Goal: Contribute content

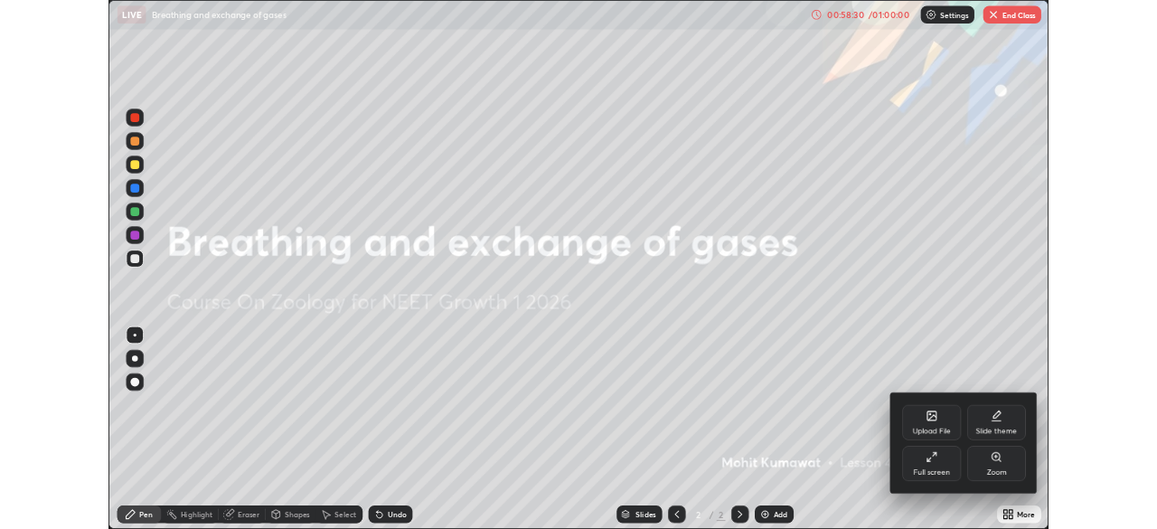
scroll to position [651, 1157]
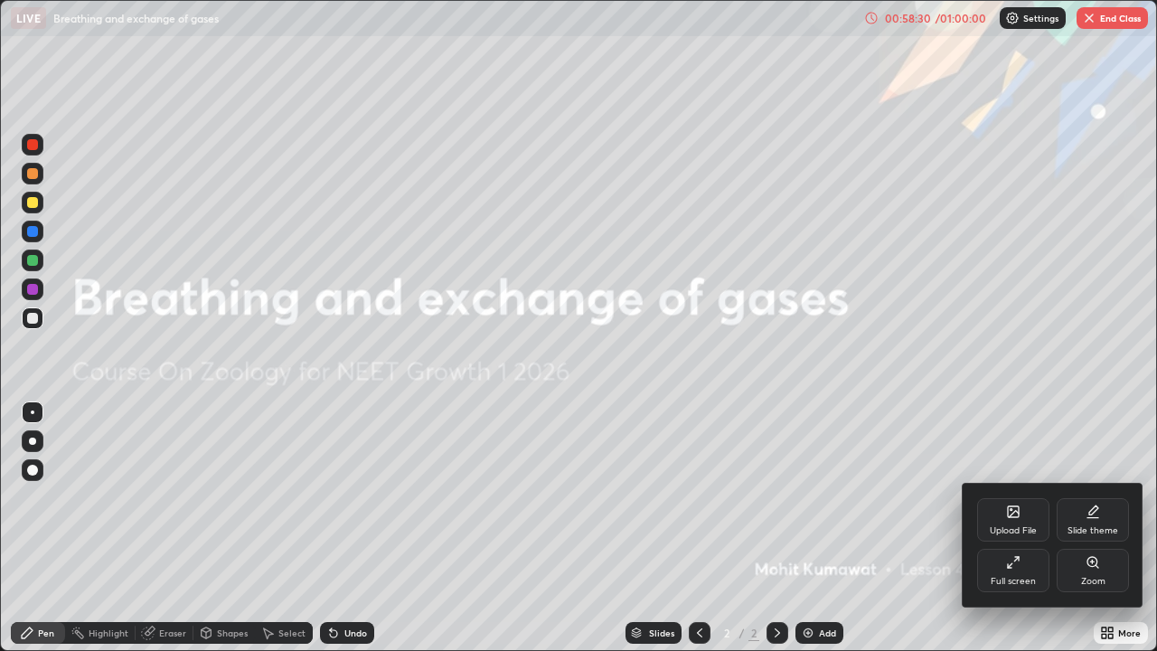
click at [1011, 526] on div "Upload File" at bounding box center [1013, 530] width 47 height 9
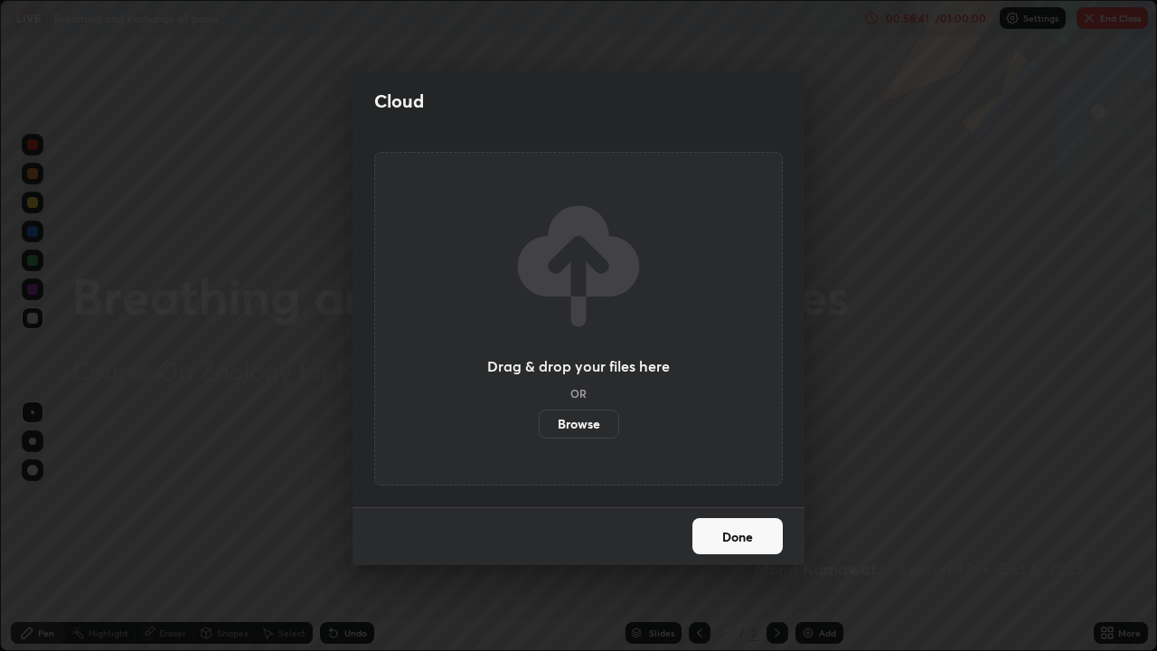
click at [910, 426] on div "Cloud Drag & drop your files here OR Browse Done" at bounding box center [578, 325] width 1157 height 651
click at [730, 528] on button "Done" at bounding box center [737, 536] width 90 height 36
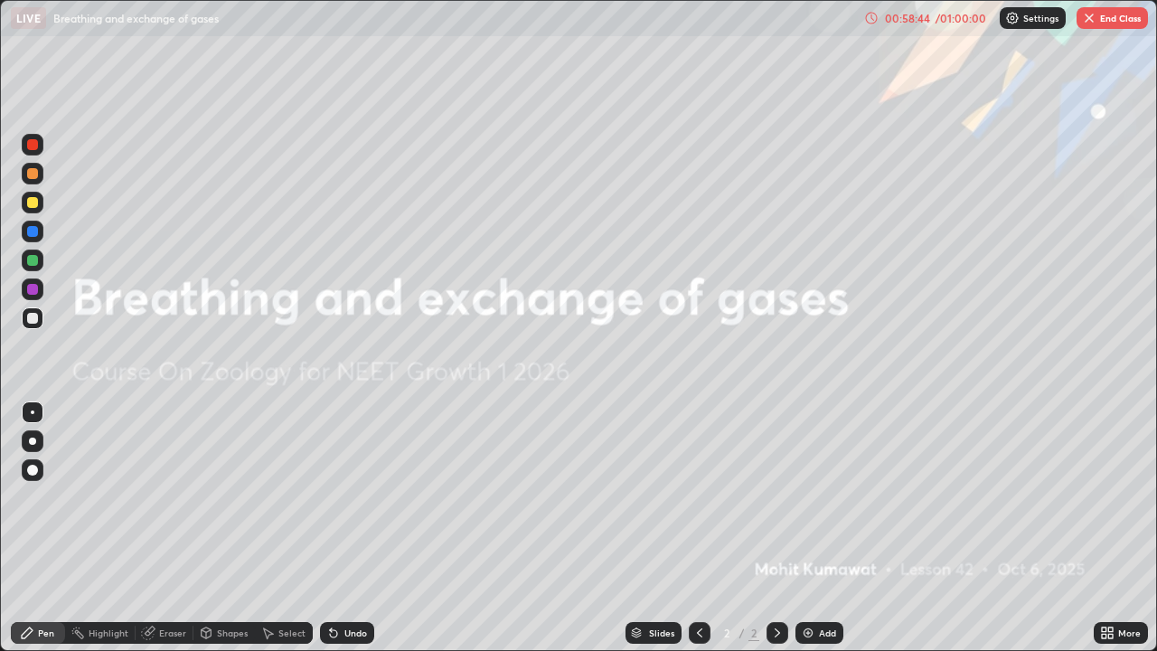
click at [1105, 528] on icon at bounding box center [1104, 629] width 5 height 5
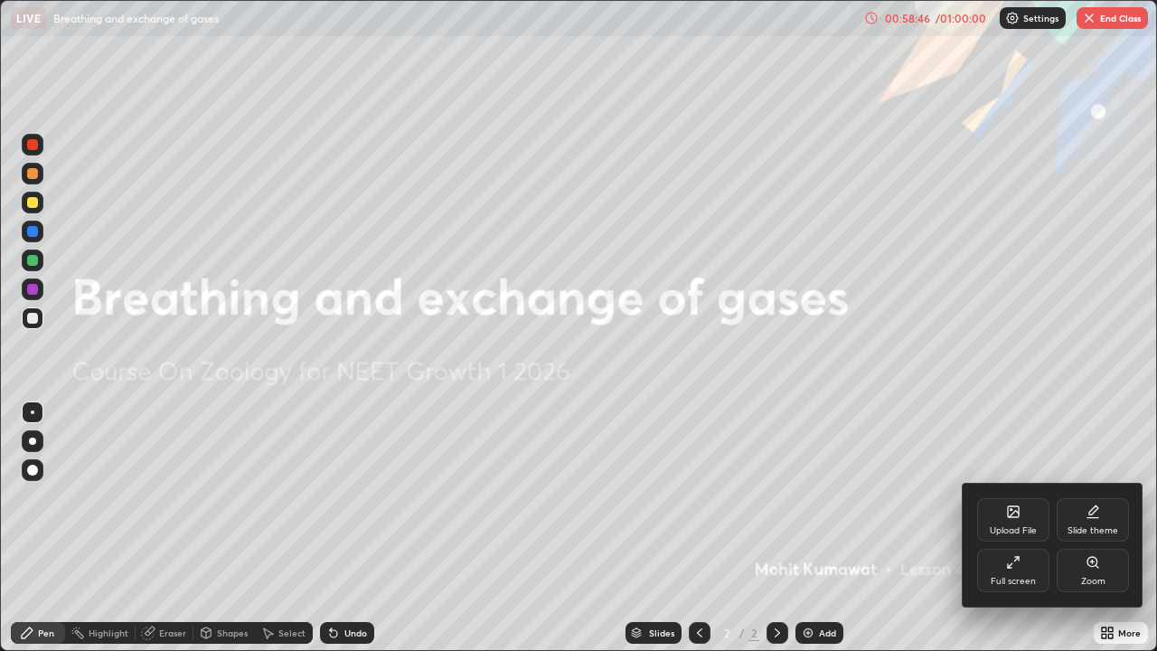
click at [1008, 523] on div "Upload File" at bounding box center [1013, 519] width 72 height 43
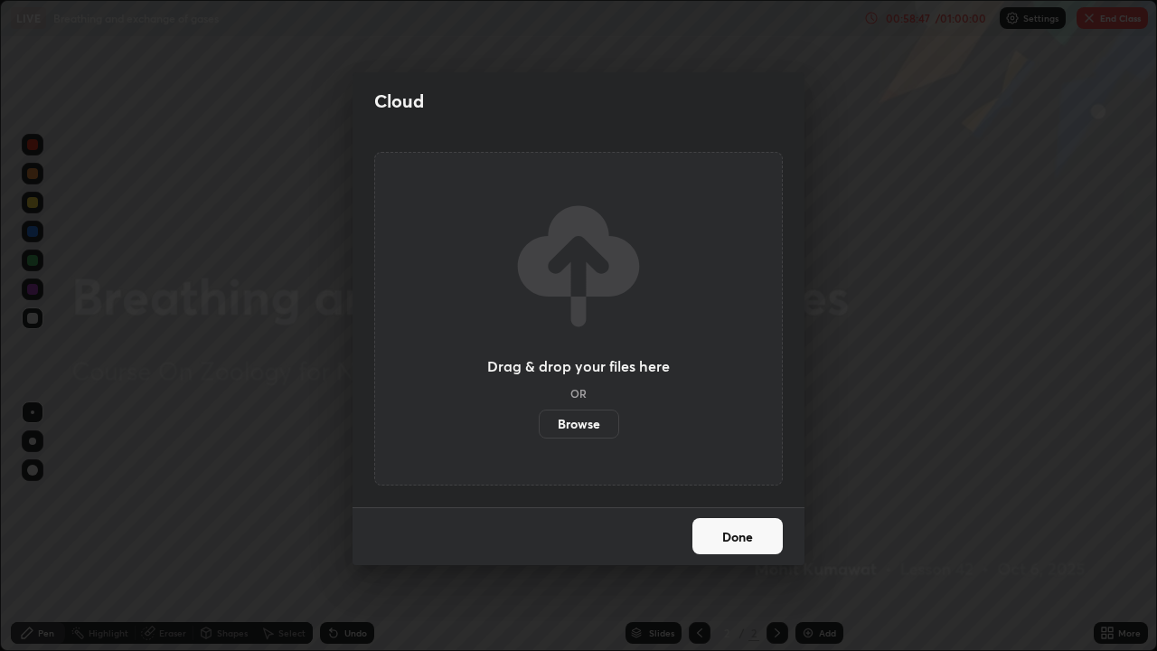
click at [593, 427] on label "Browse" at bounding box center [579, 423] width 80 height 29
click at [539, 427] on input "Browse" at bounding box center [539, 423] width 0 height 29
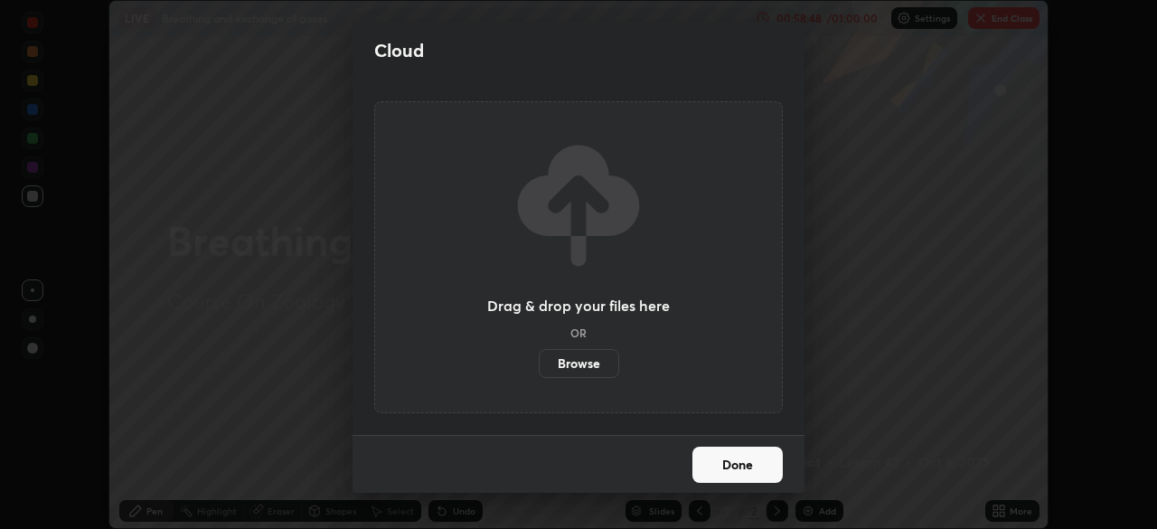
scroll to position [89855, 89227]
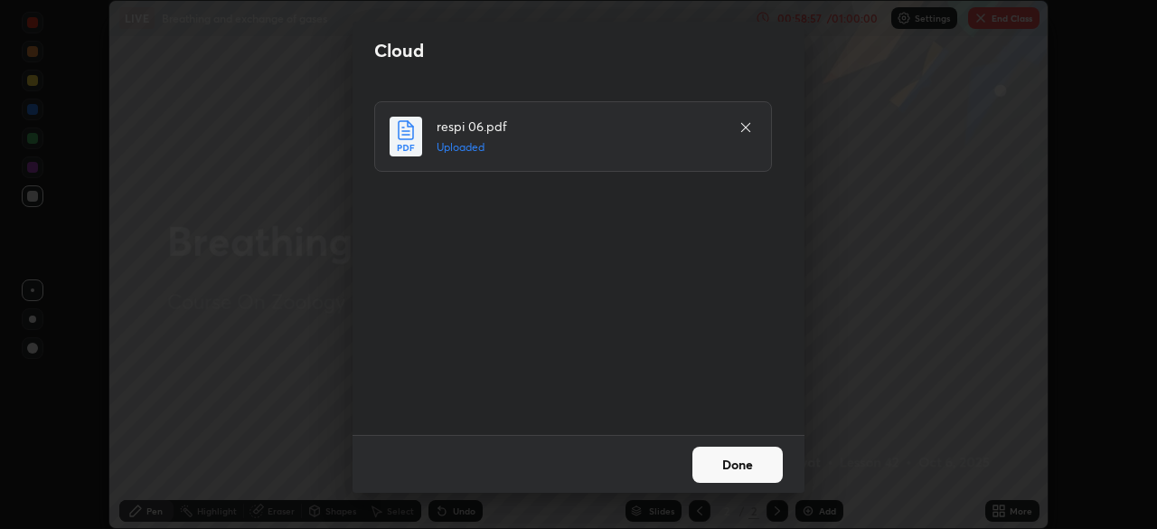
click at [743, 458] on button "Done" at bounding box center [737, 464] width 90 height 36
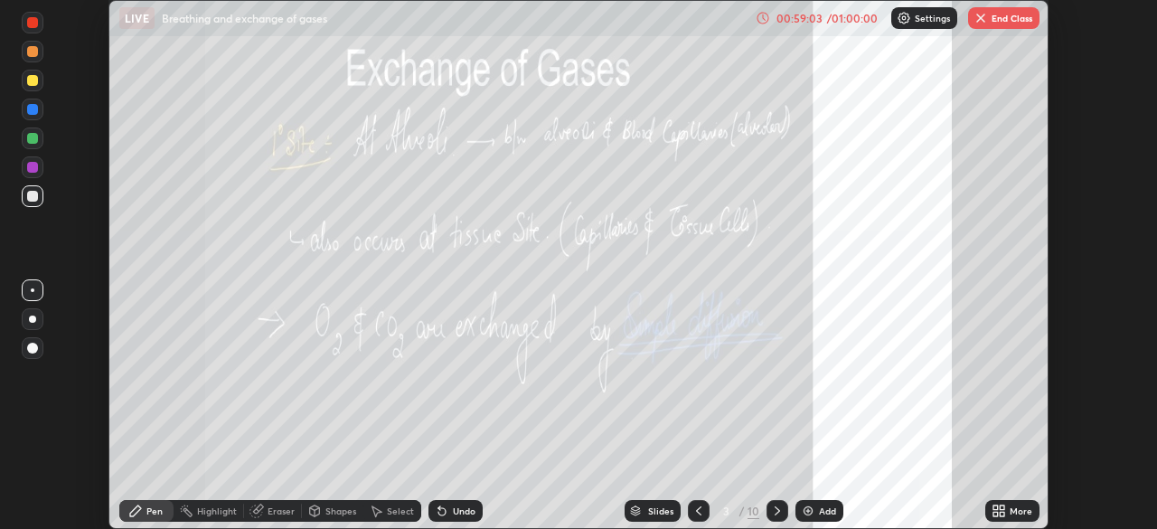
click at [739, 511] on div "/" at bounding box center [740, 510] width 5 height 11
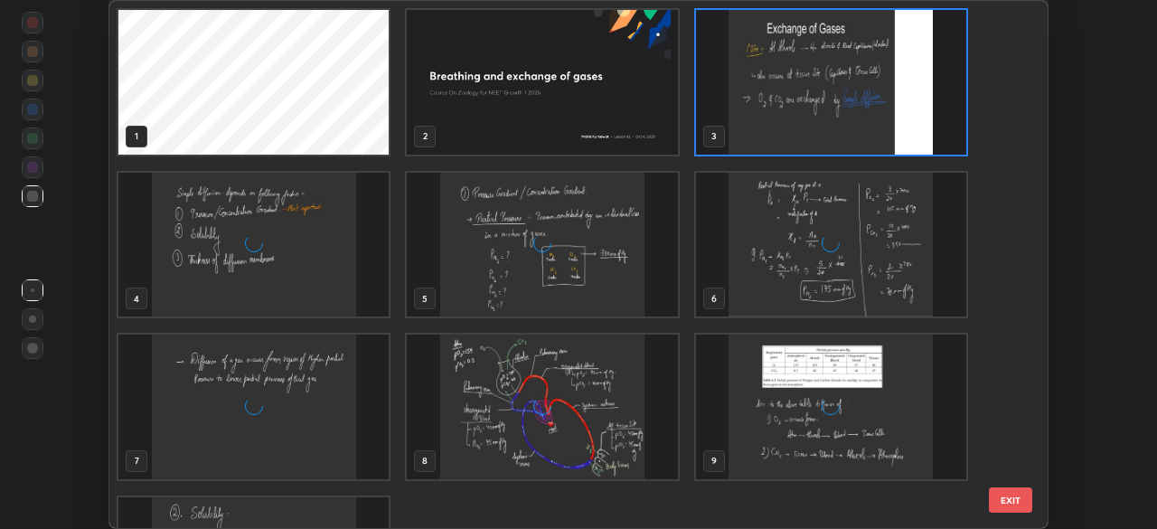
scroll to position [522, 929]
click at [625, 399] on img "grid" at bounding box center [542, 406] width 270 height 145
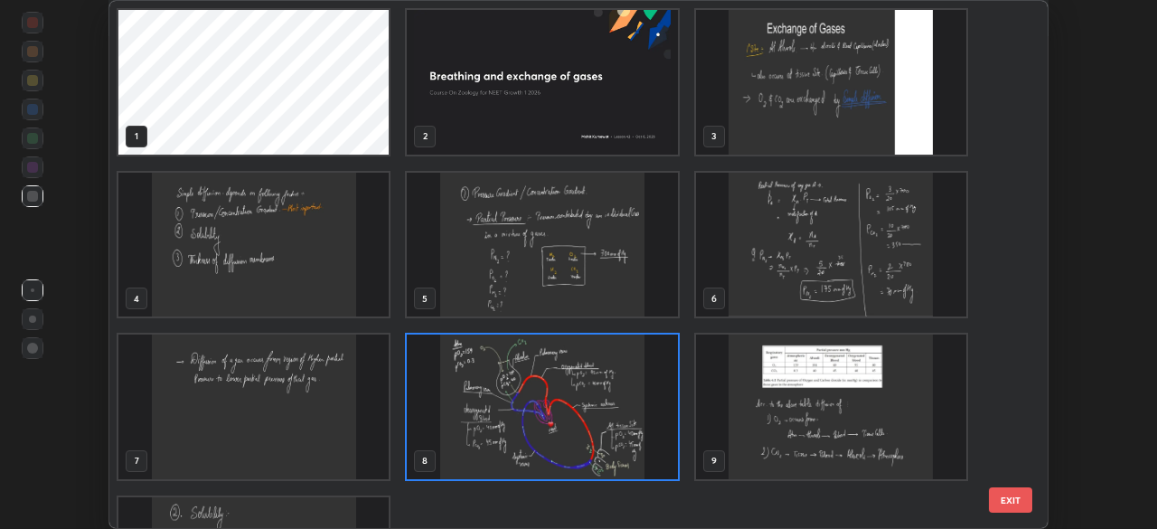
click at [606, 402] on img "grid" at bounding box center [542, 406] width 270 height 145
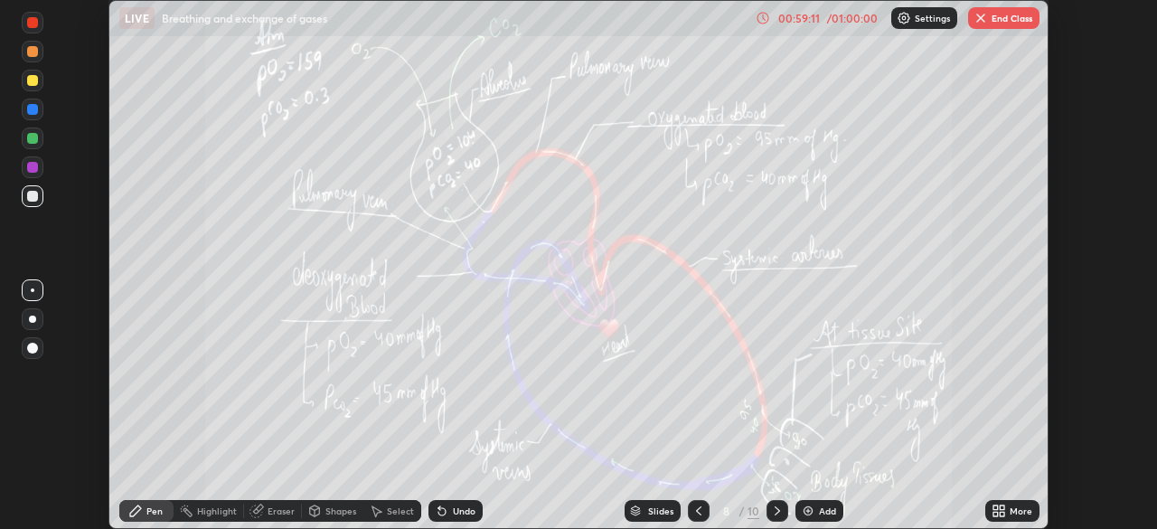
click at [606, 402] on img "grid" at bounding box center [542, 406] width 270 height 145
click at [998, 19] on button "End Class" at bounding box center [1003, 18] width 71 height 22
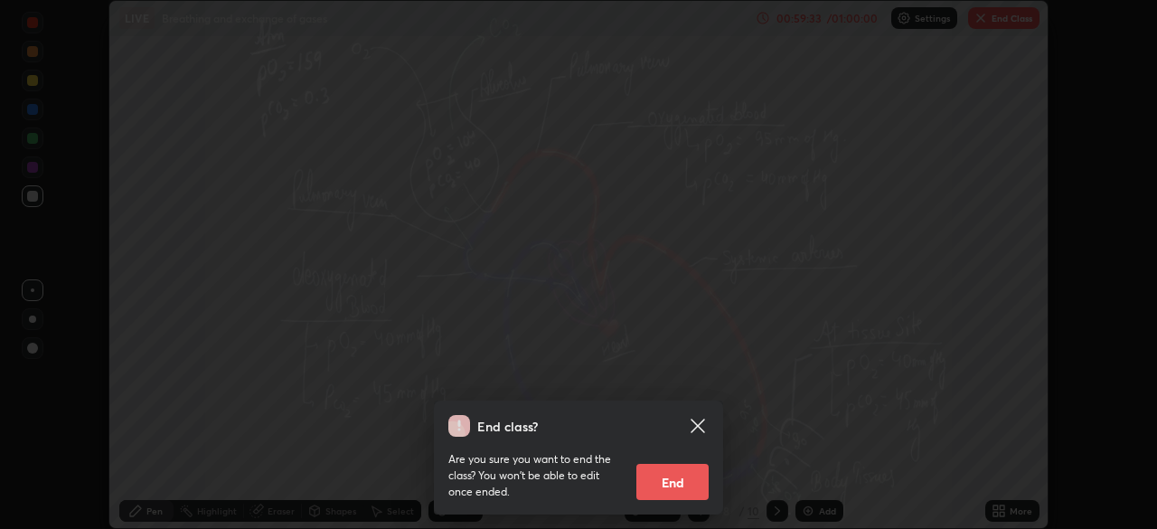
click at [690, 476] on button "End" at bounding box center [672, 482] width 72 height 36
